Goal: Obtain resource: Download file/media

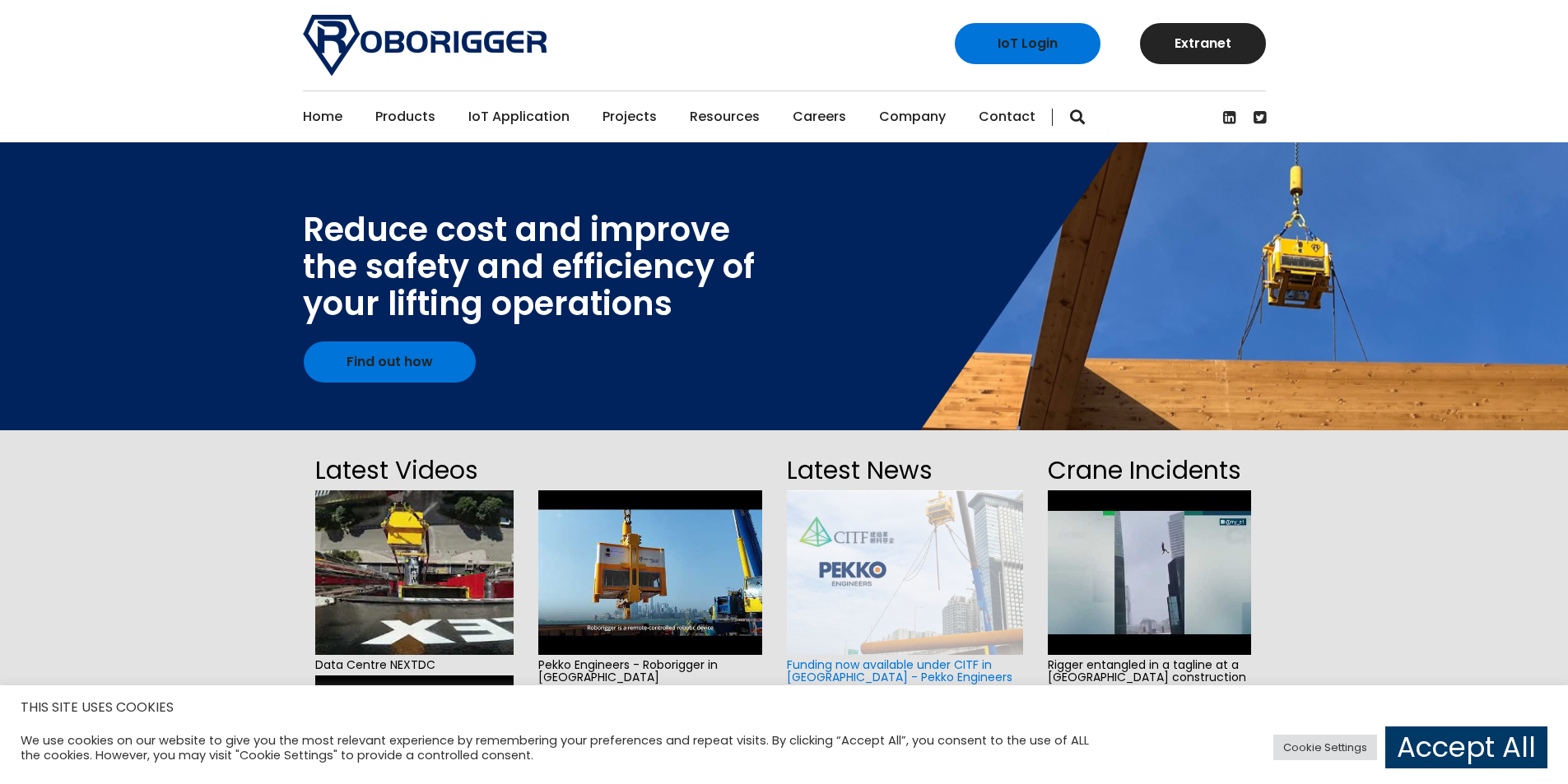
click at [902, 587] on img at bounding box center [904, 573] width 236 height 164
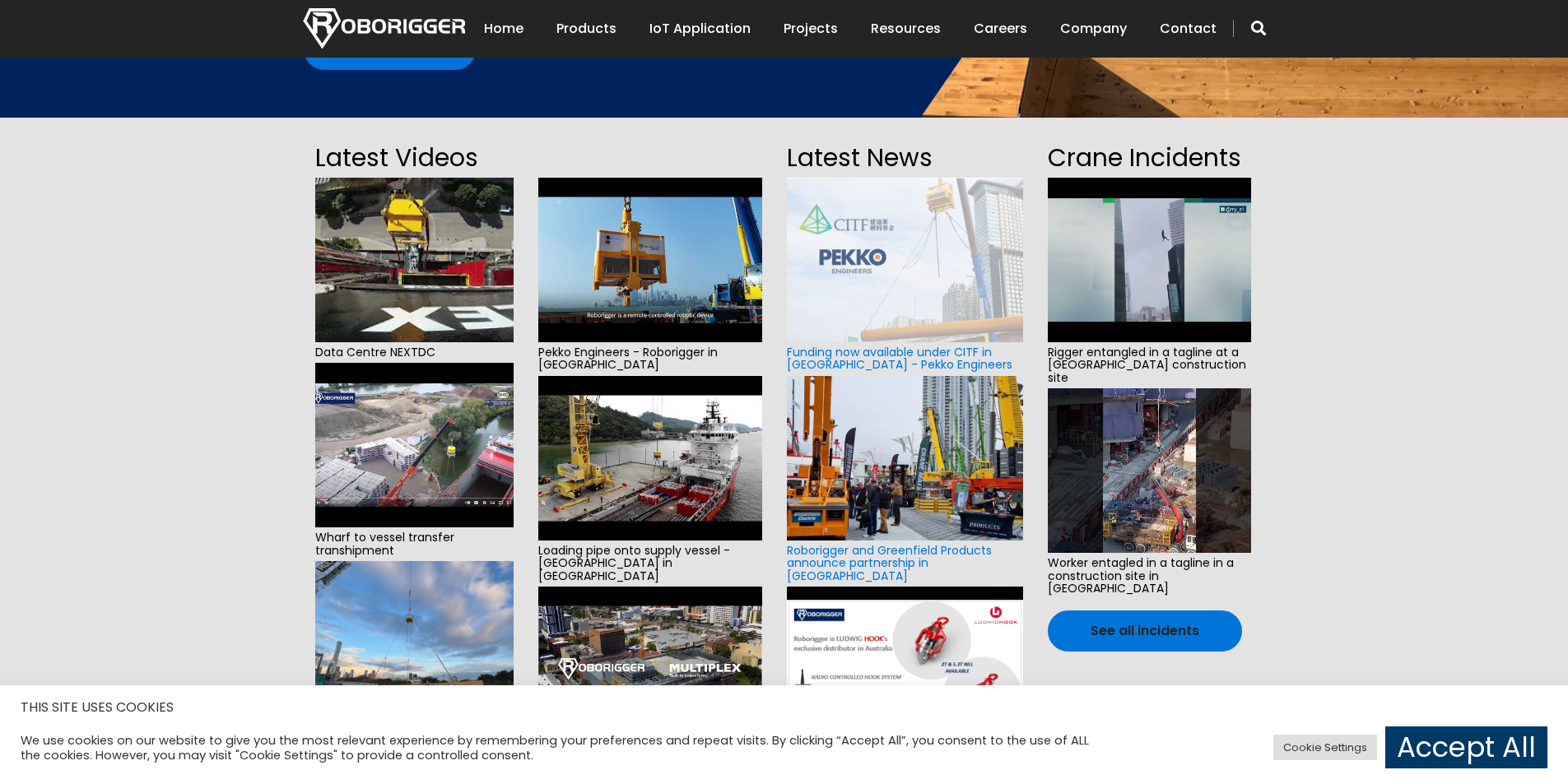
scroll to position [329, 0]
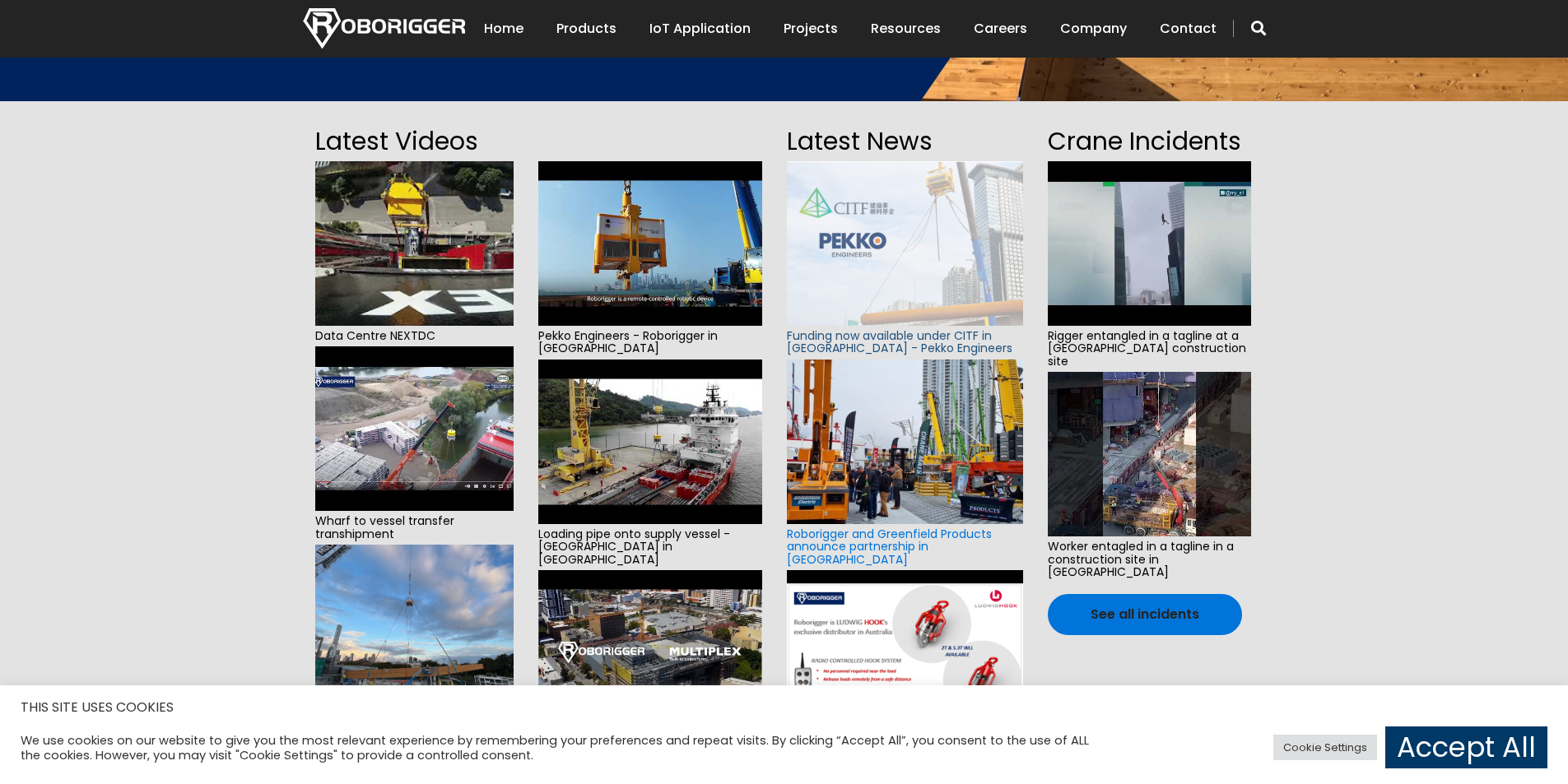
click at [920, 345] on link "Funding now available under CITF in Hong Kong - Pekko Engineers" at bounding box center [899, 341] width 226 height 29
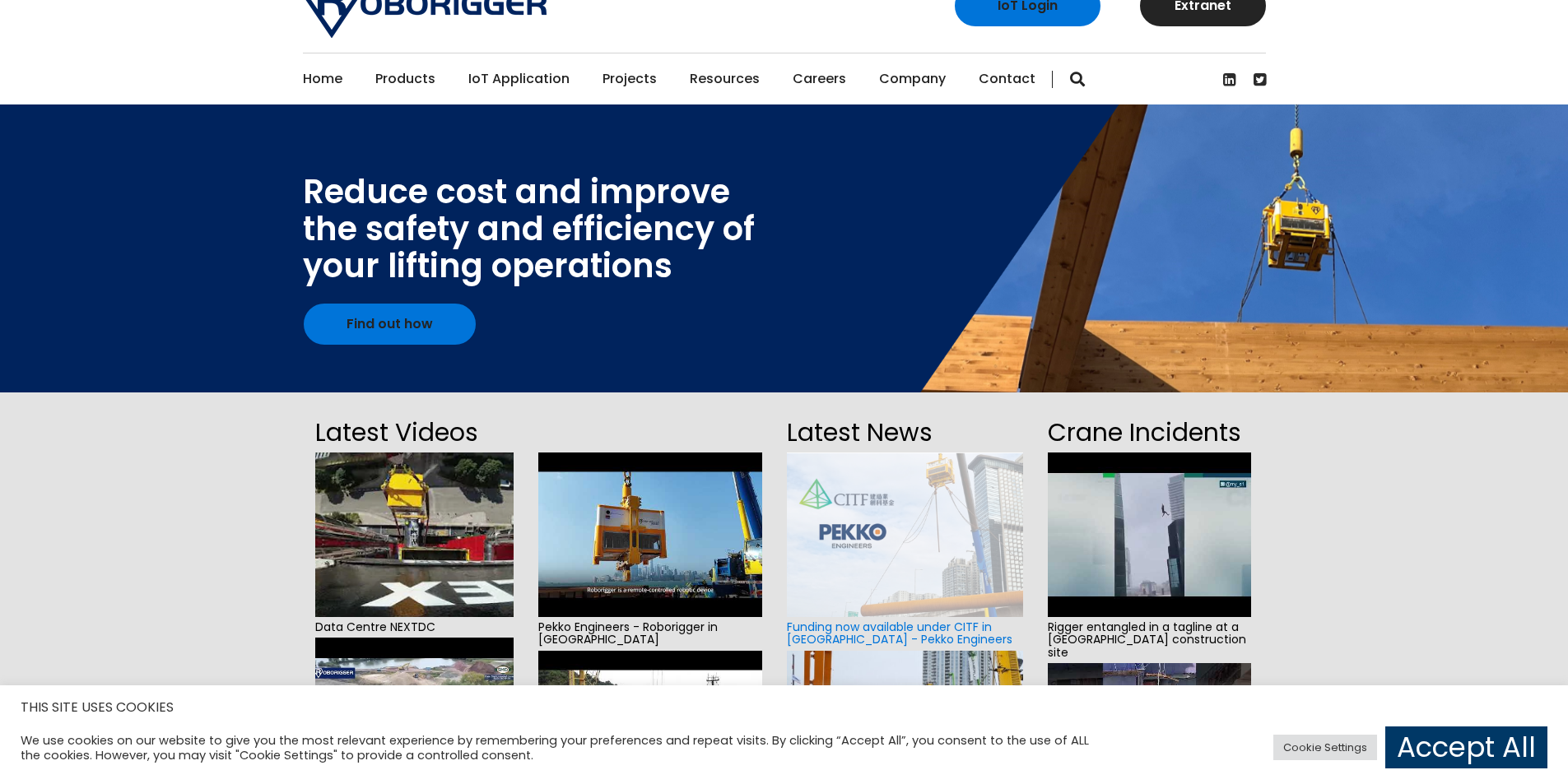
scroll to position [0, 0]
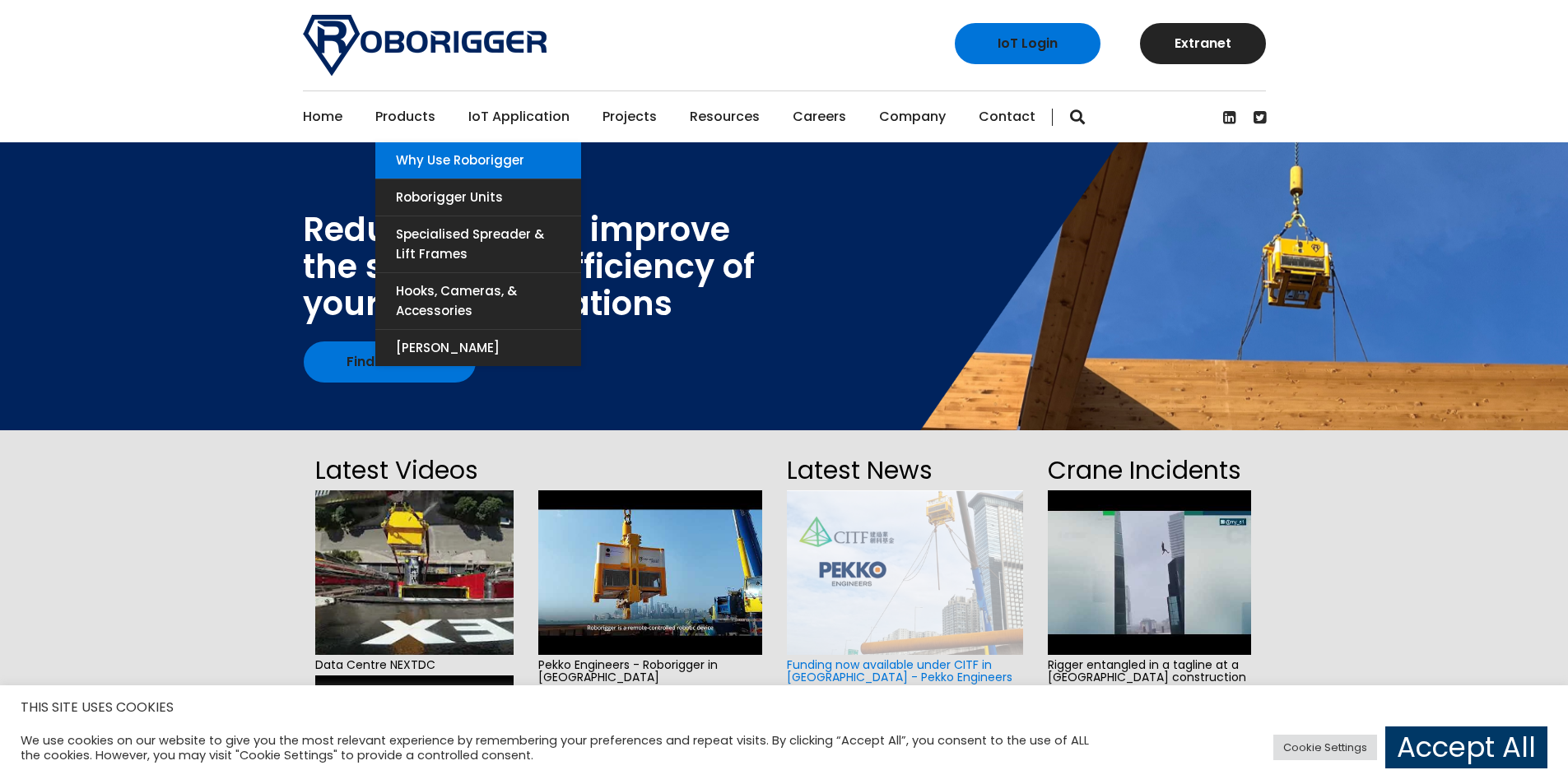
click at [427, 161] on link "Why use Roborigger" at bounding box center [478, 160] width 206 height 36
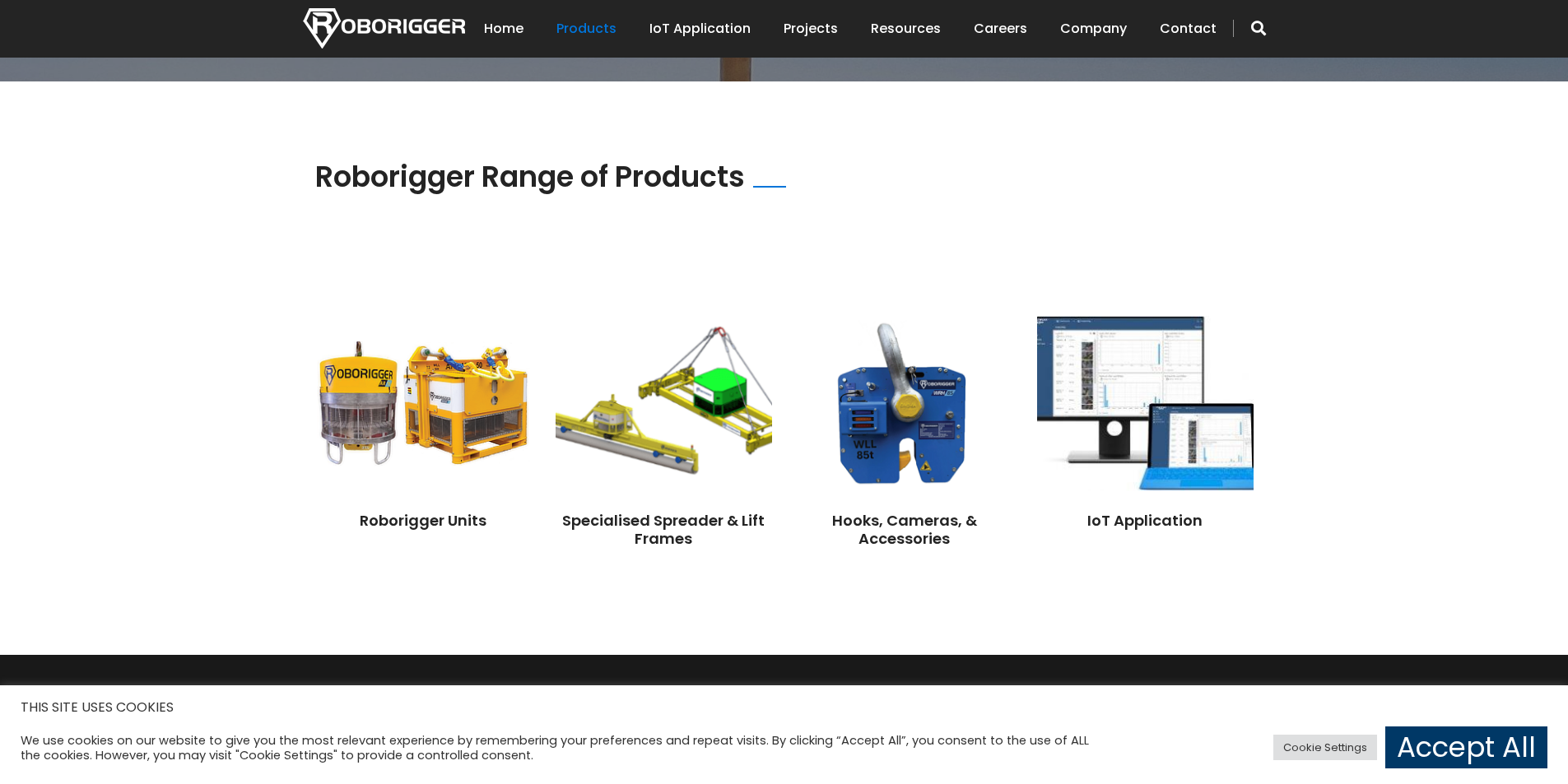
scroll to position [1152, 0]
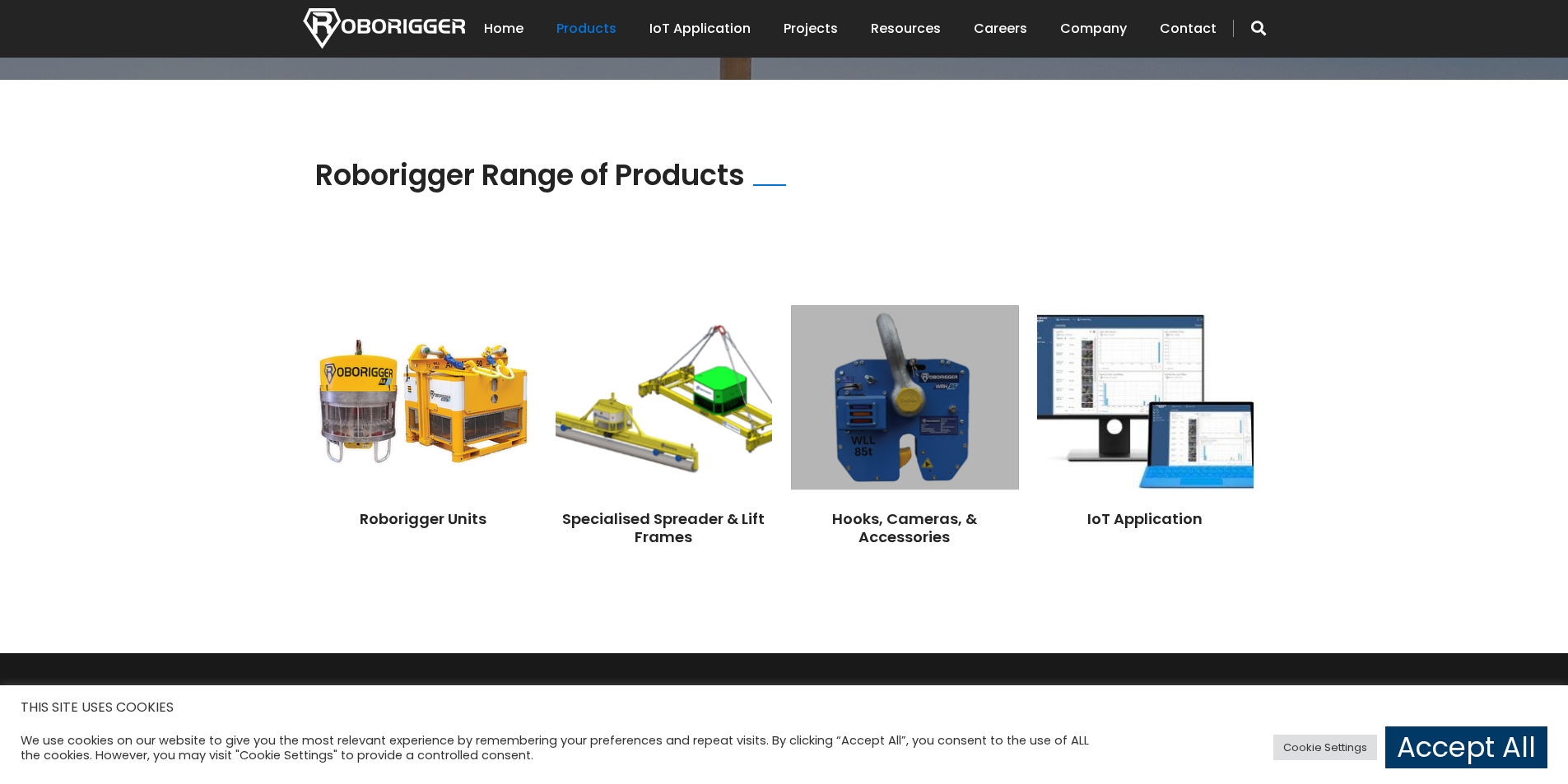
click at [900, 438] on img at bounding box center [904, 397] width 227 height 184
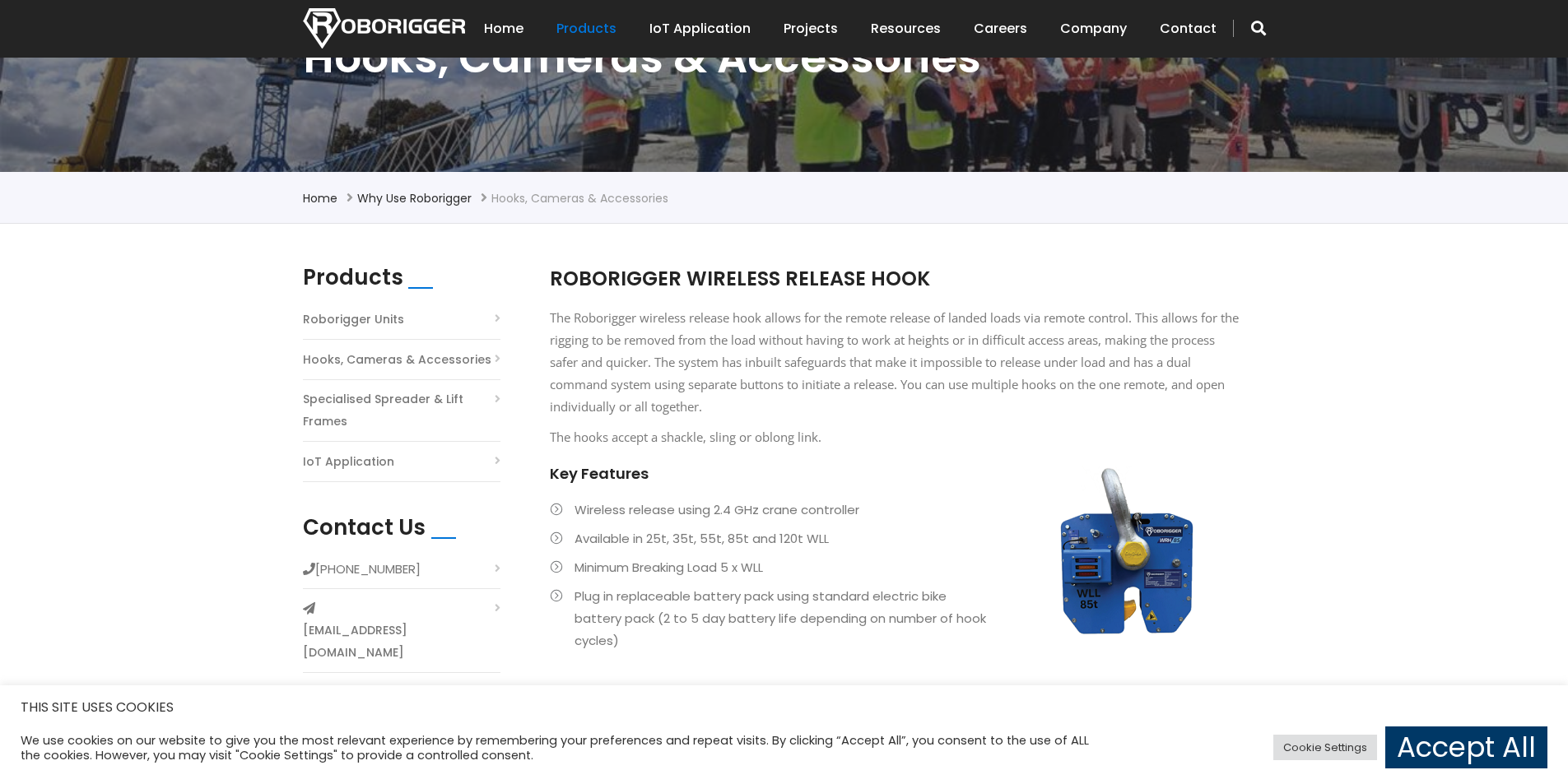
scroll to position [329, 0]
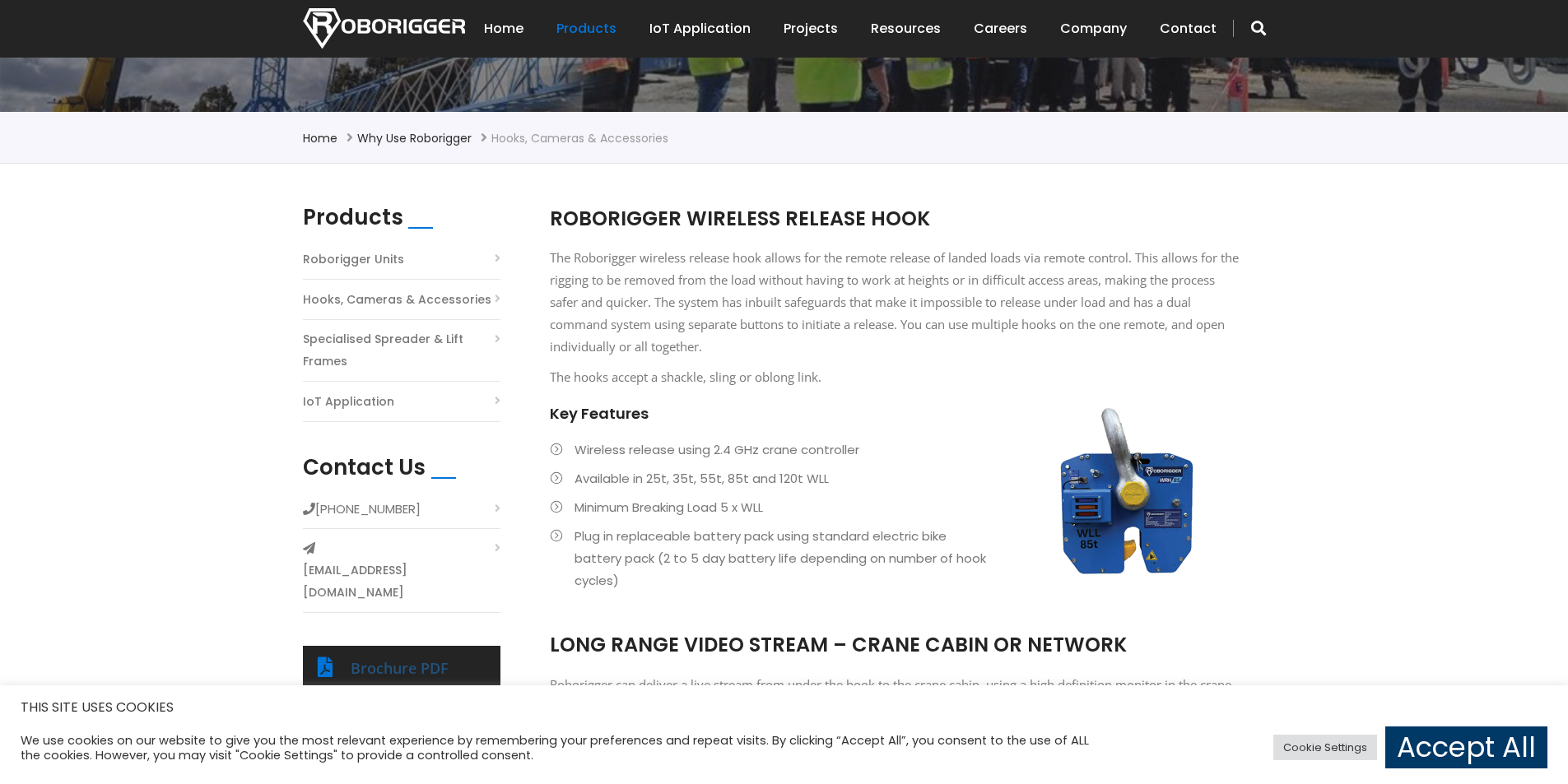
click at [406, 658] on link "Brochure PDF" at bounding box center [399, 668] width 98 height 20
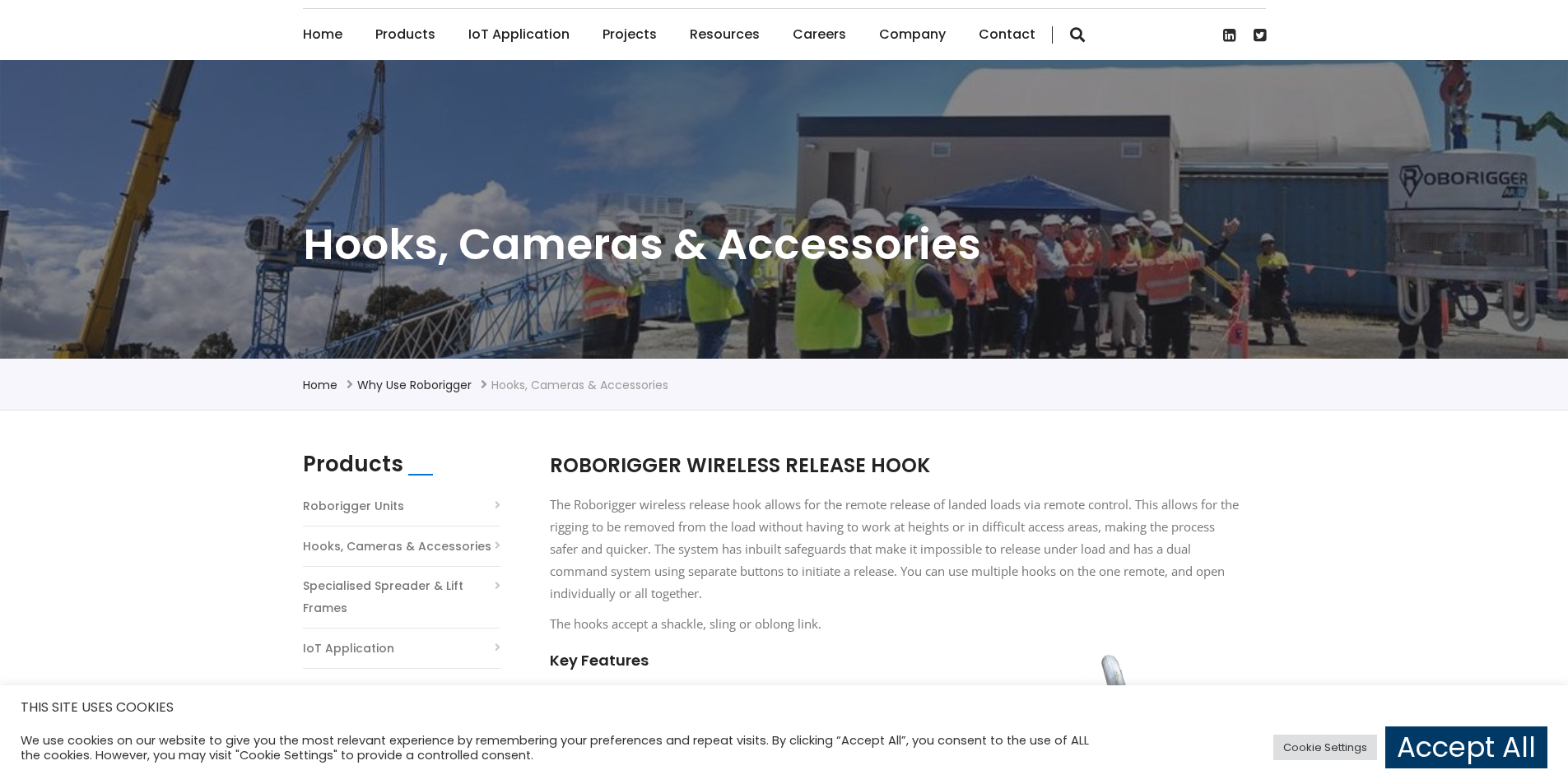
scroll to position [0, 0]
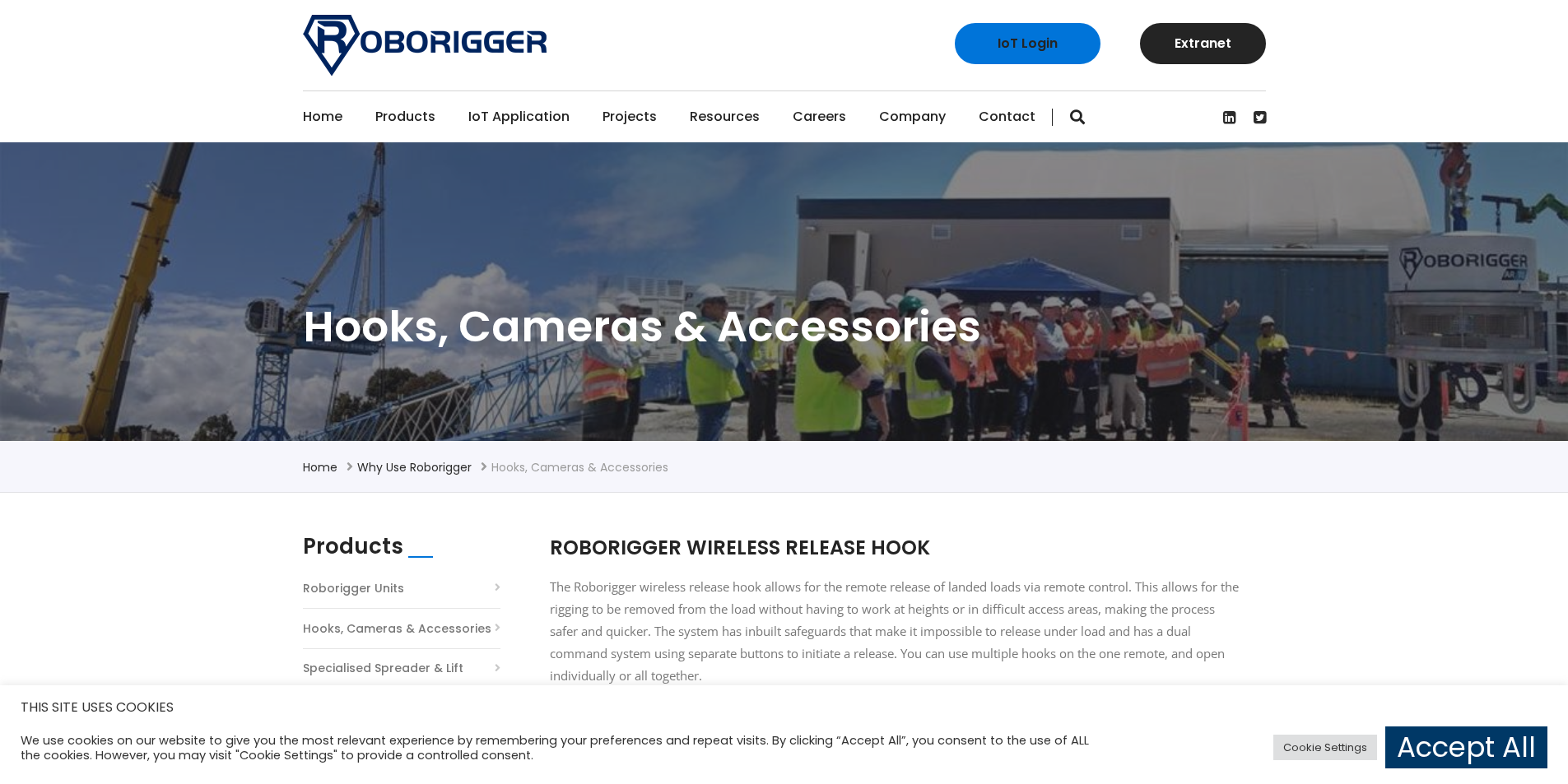
click at [635, 117] on link "Projects" at bounding box center [630, 117] width 55 height 51
